Goal: Transaction & Acquisition: Purchase product/service

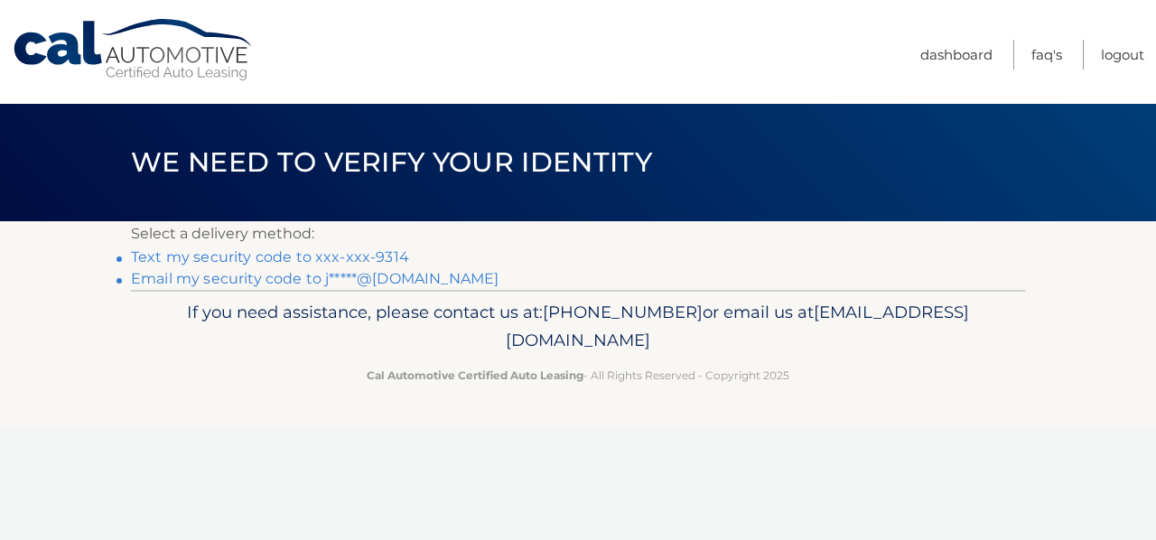
click at [359, 251] on link "Text my security code to xxx-xxx-9314" at bounding box center [270, 256] width 278 height 17
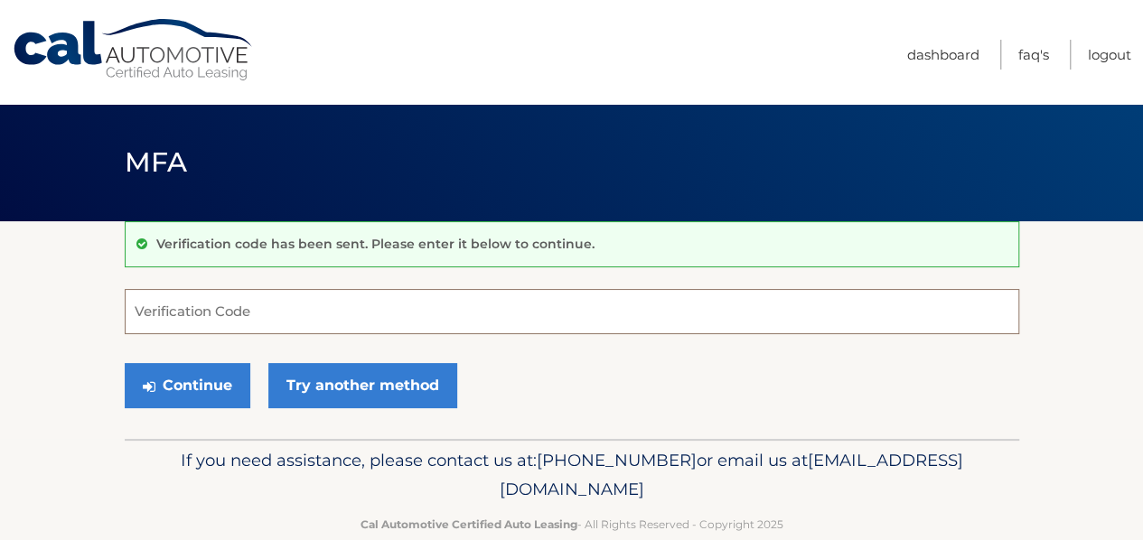
click at [189, 303] on input "Verification Code" at bounding box center [572, 311] width 894 height 45
type input "266357"
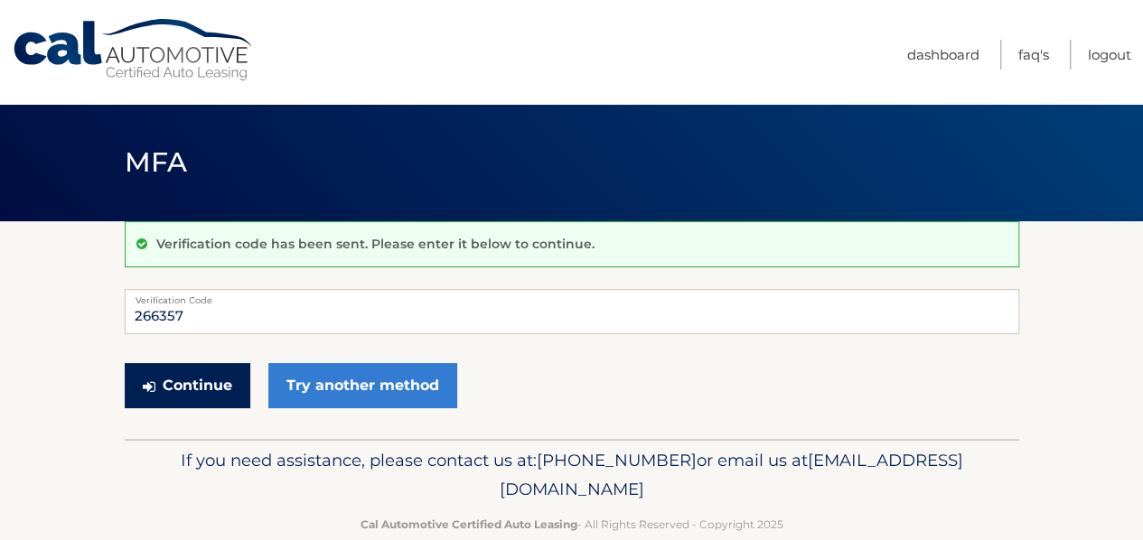
click at [208, 383] on button "Continue" at bounding box center [188, 385] width 126 height 45
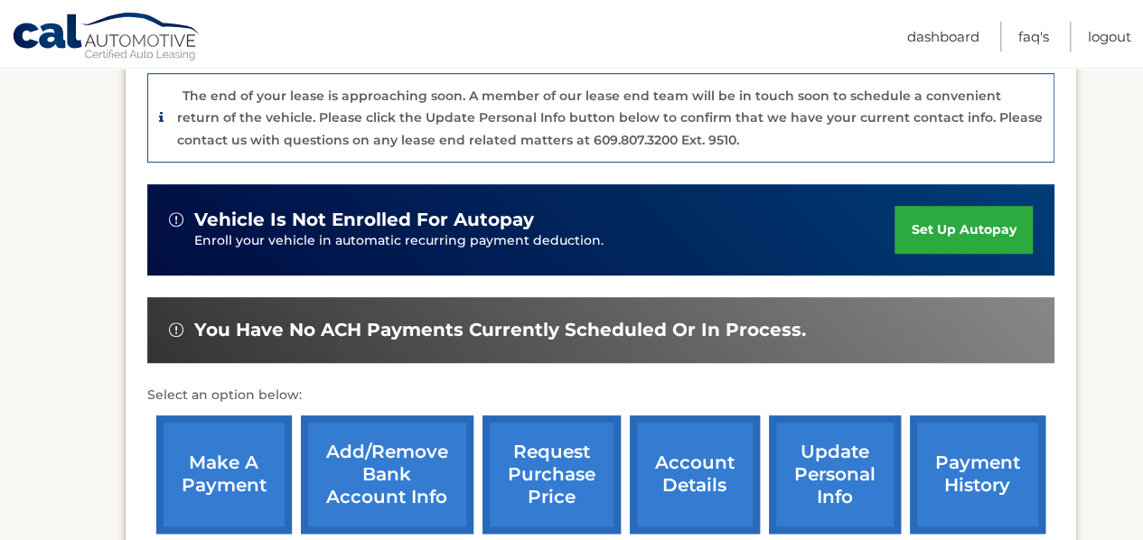
scroll to position [452, 0]
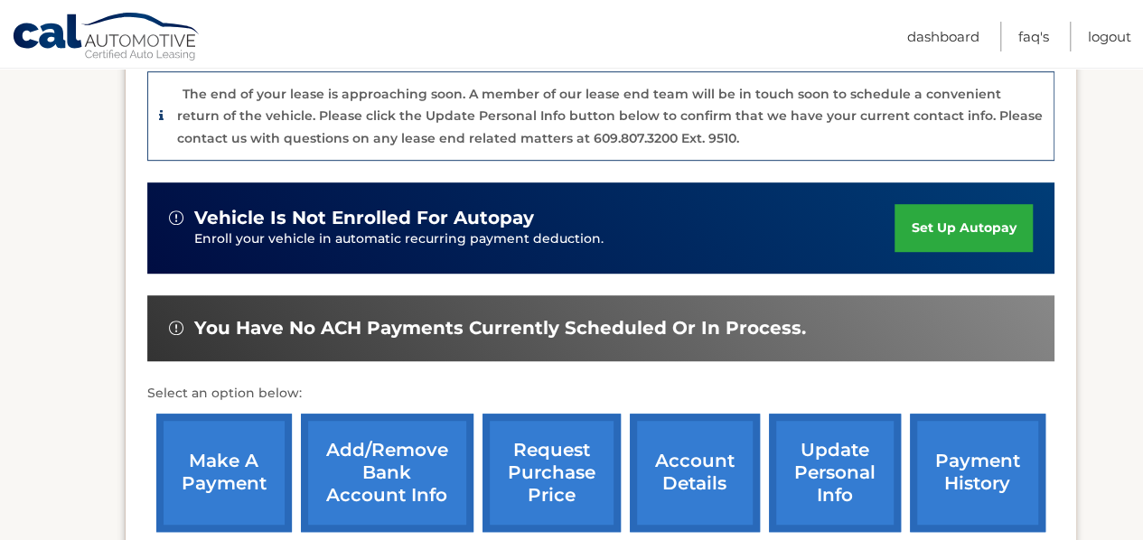
click at [222, 448] on link "make a payment" at bounding box center [223, 473] width 135 height 118
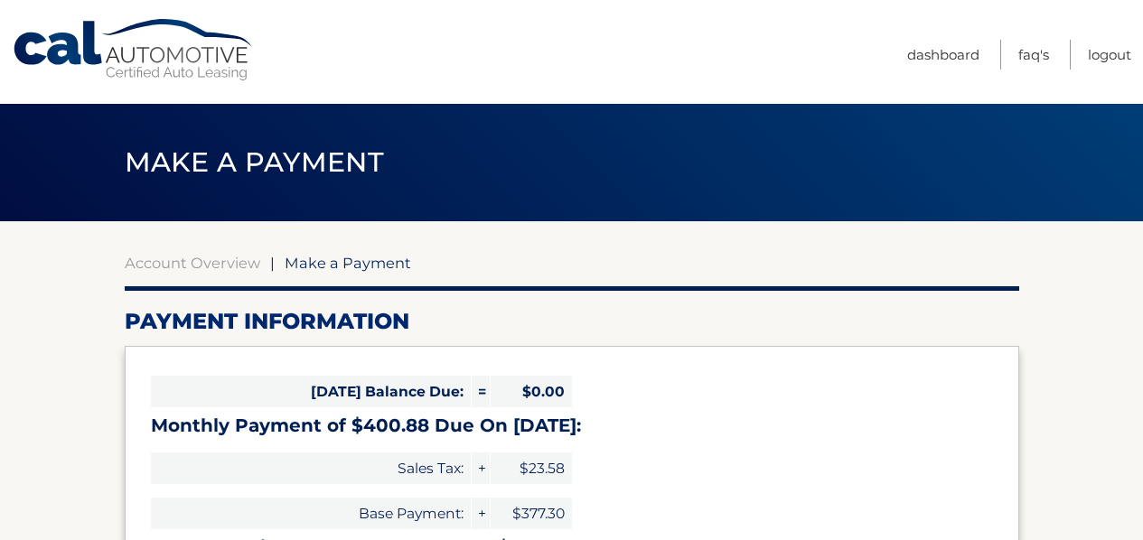
select select "YmE0ZmE4YTQtNTgwZS00YjVhLWE3OGMtNGZhNzA0OGI3MWFk"
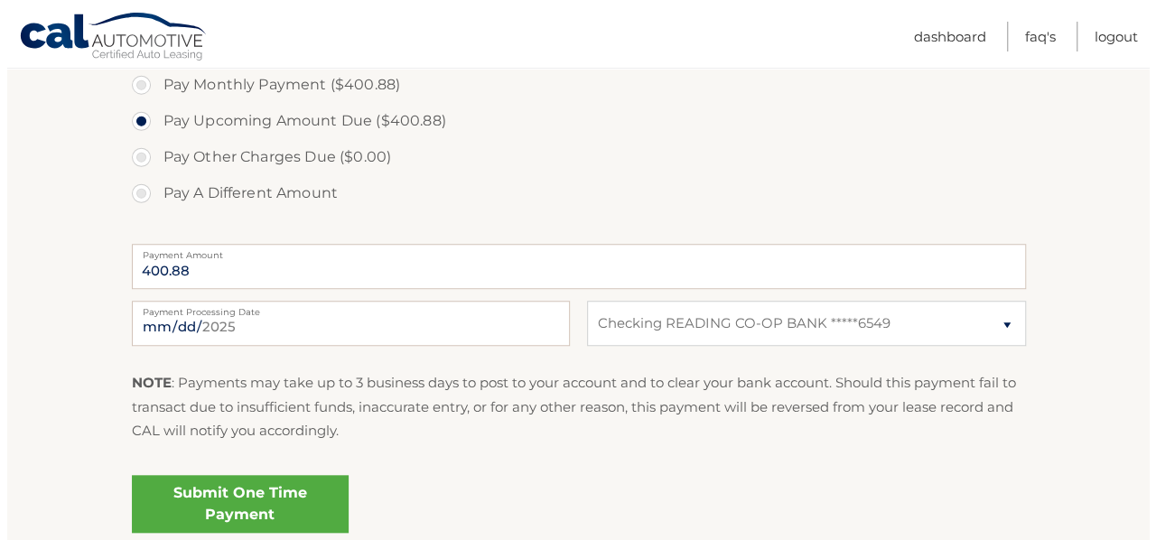
scroll to position [723, 0]
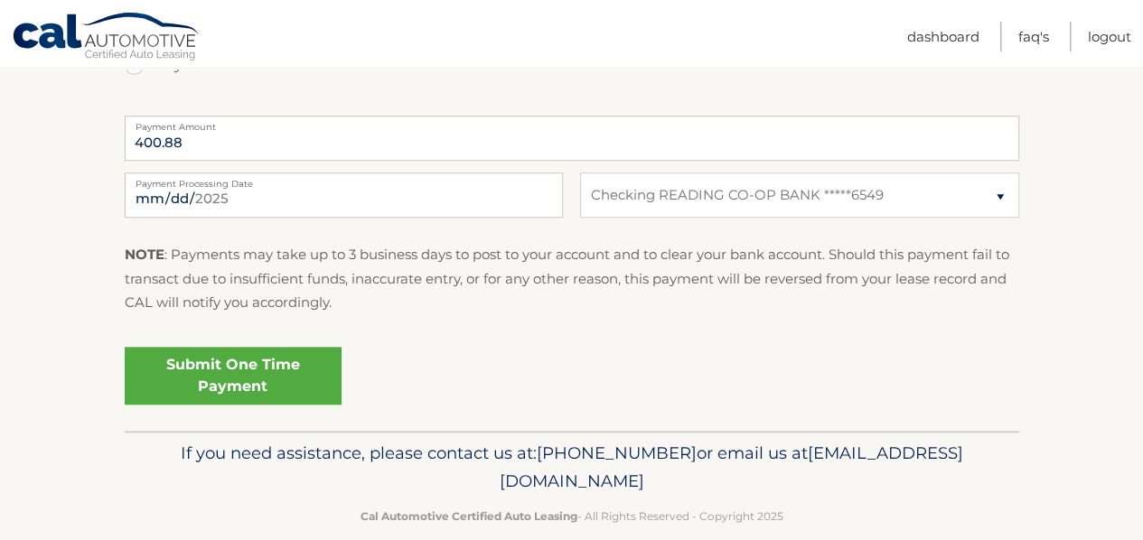
click at [257, 350] on link "Submit One Time Payment" at bounding box center [233, 376] width 217 height 58
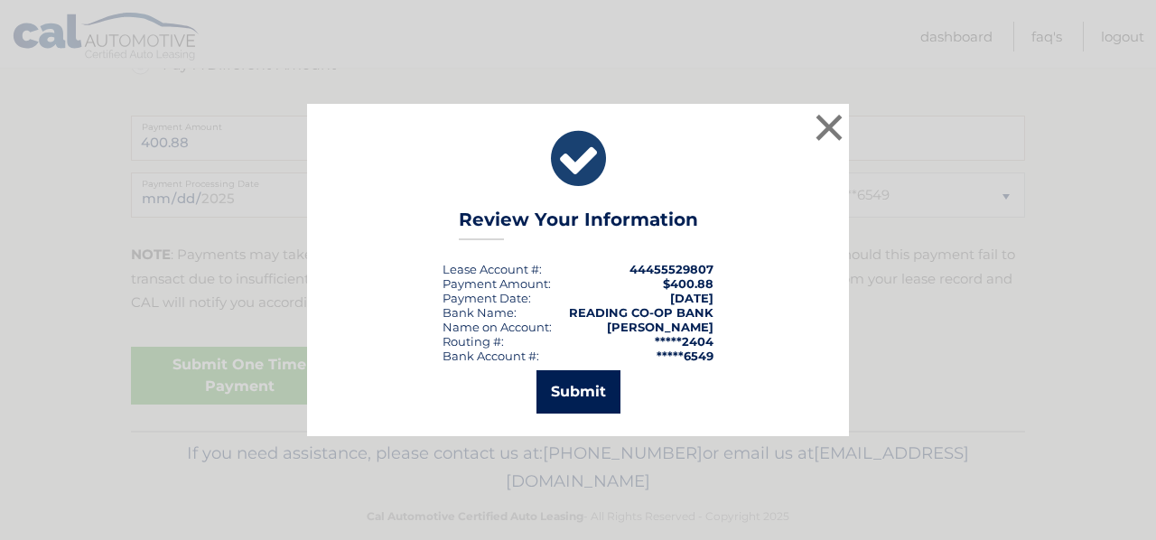
click at [565, 382] on button "Submit" at bounding box center [579, 391] width 84 height 43
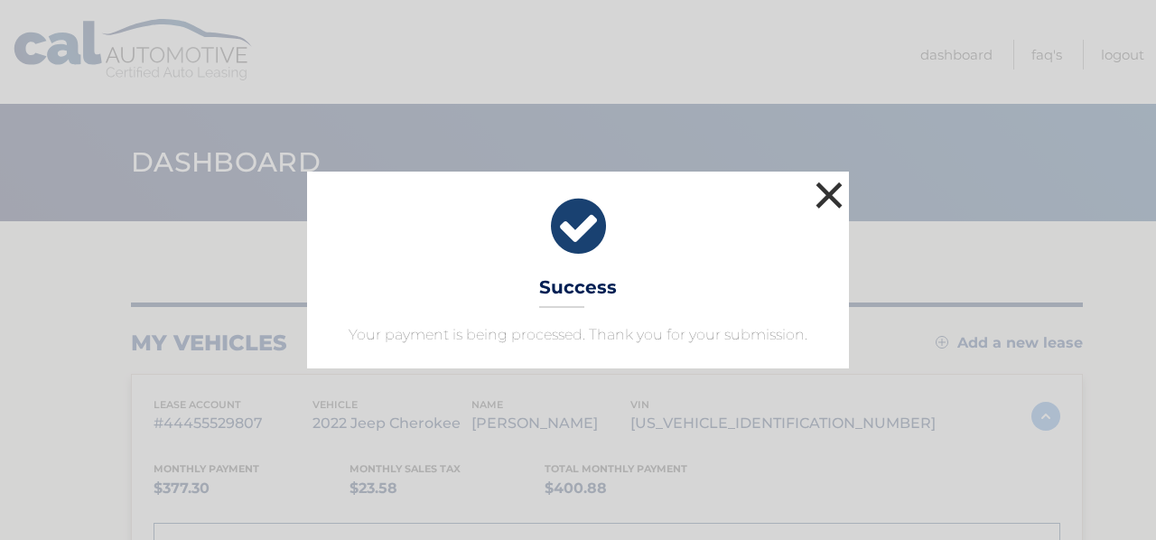
click at [830, 191] on button "×" at bounding box center [829, 195] width 36 height 36
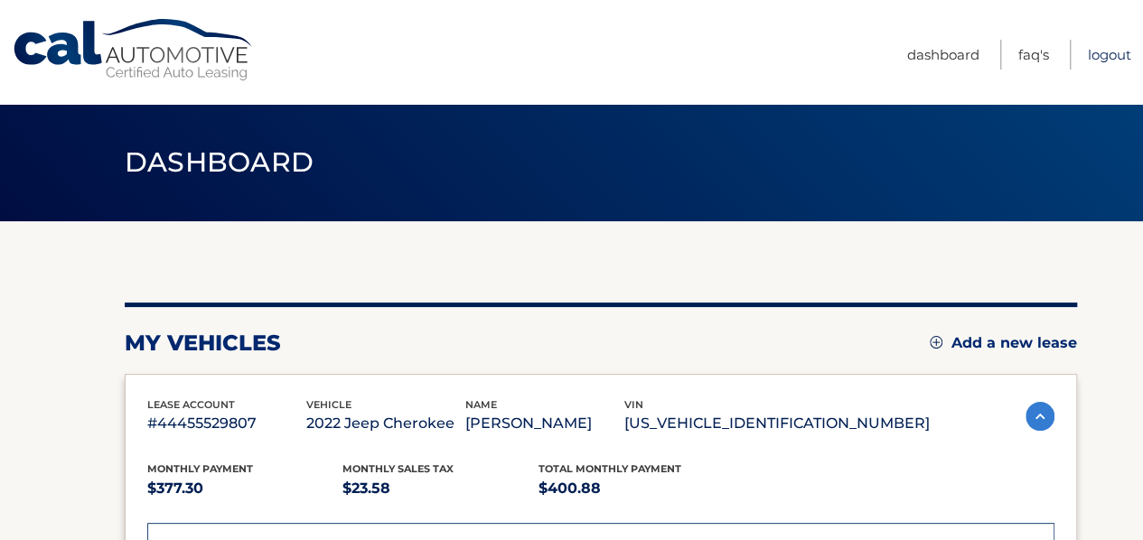
click at [1098, 44] on link "Logout" at bounding box center [1108, 55] width 43 height 30
